Goal: Entertainment & Leisure: Consume media (video, audio)

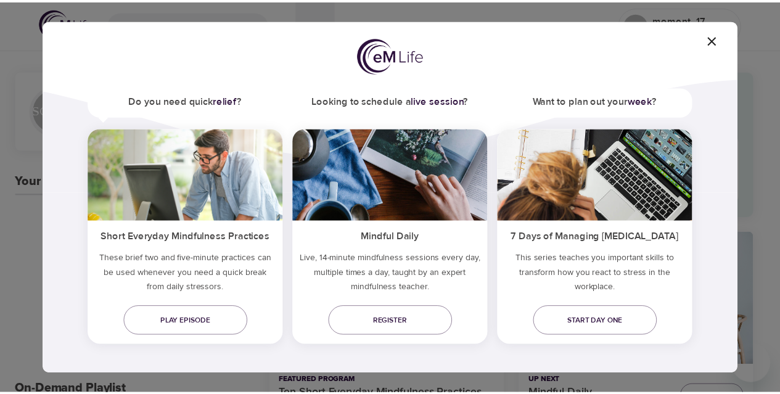
scroll to position [77, 0]
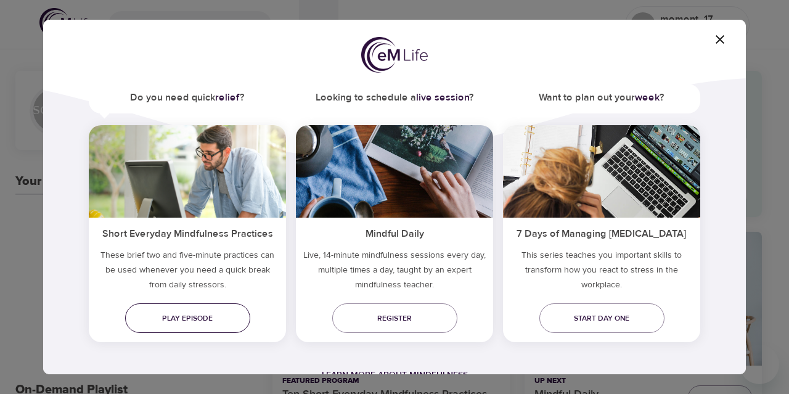
click at [213, 310] on link "Play episode" at bounding box center [187, 318] width 125 height 30
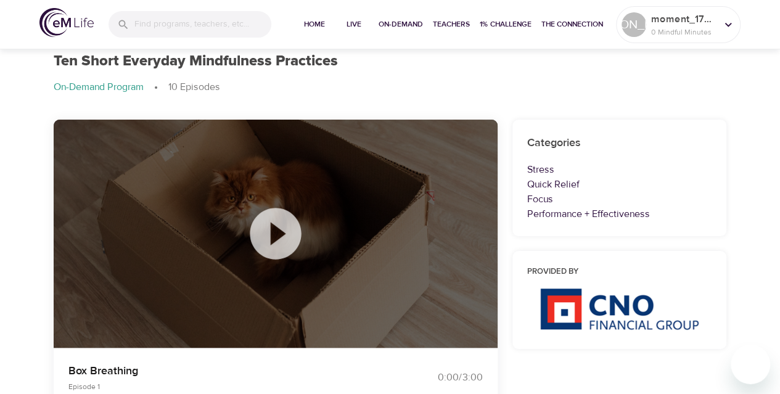
scroll to position [39, 0]
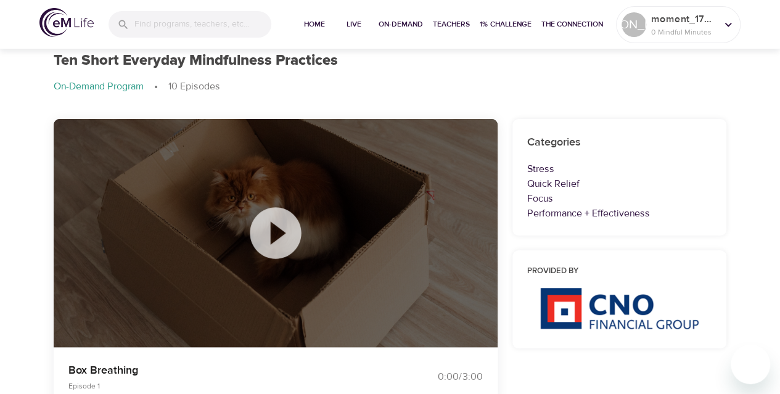
click at [295, 230] on icon at bounding box center [275, 232] width 51 height 51
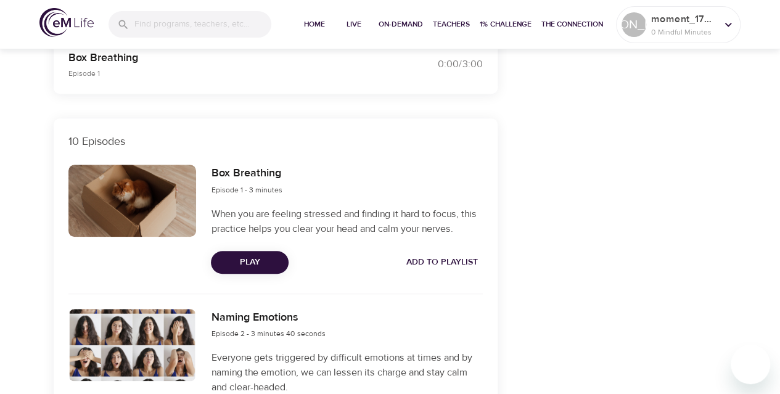
scroll to position [353, 0]
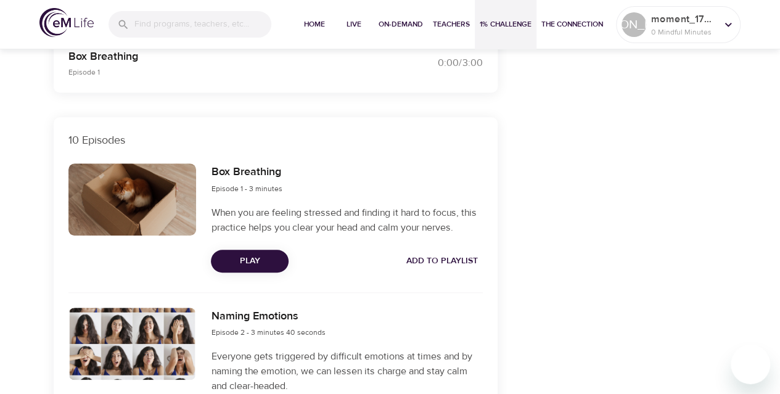
click at [489, 27] on span "1% Challenge" at bounding box center [505, 24] width 52 height 13
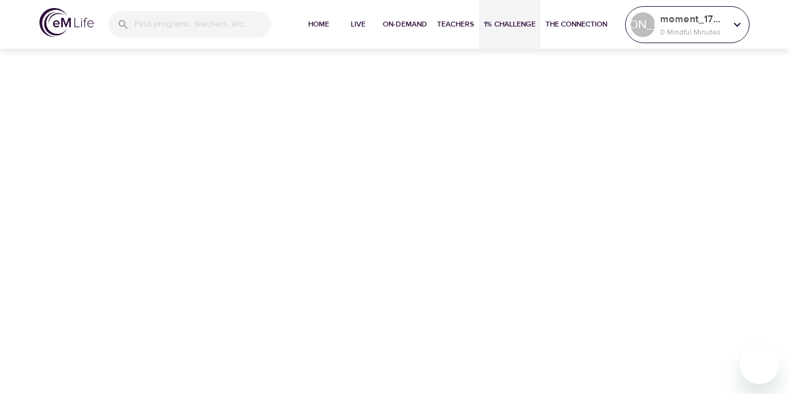
click at [694, 27] on p "0 Mindful Minutes" at bounding box center [692, 32] width 65 height 11
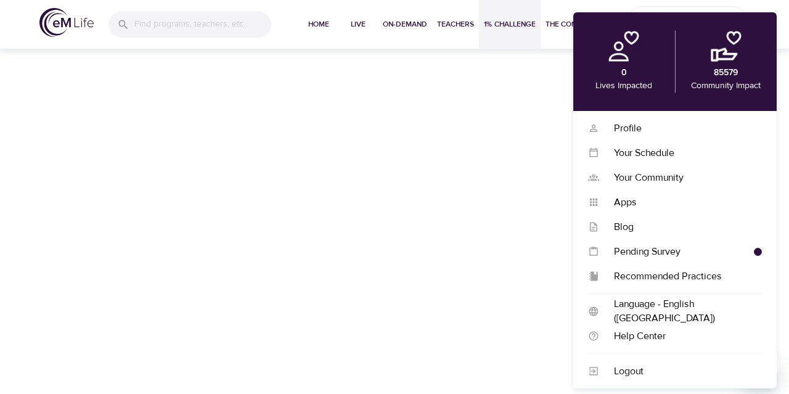
click at [516, 224] on div "Home Live On-Demand Teachers 1% Challenge The Connection JA moment_1746717572 0…" at bounding box center [394, 197] width 789 height 394
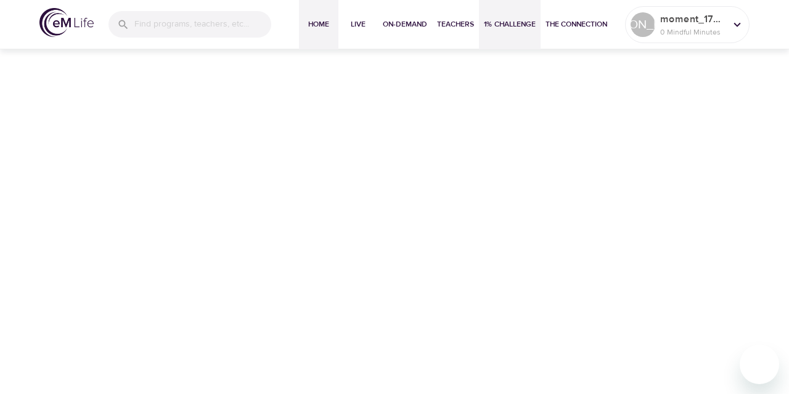
click at [319, 22] on span "Home" at bounding box center [319, 24] width 30 height 13
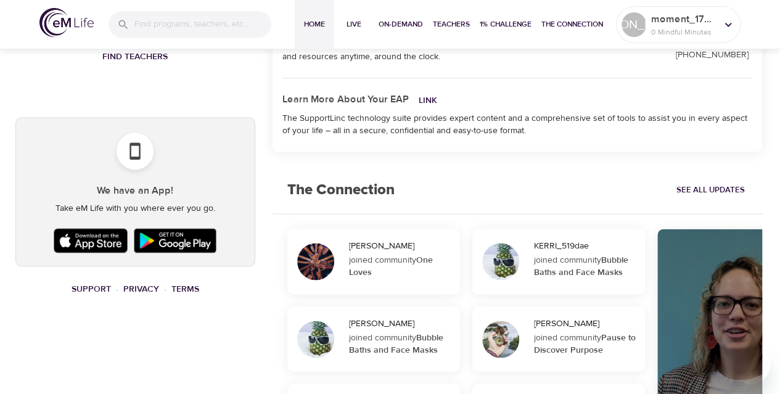
scroll to position [449, 0]
